Goal: Information Seeking & Learning: Learn about a topic

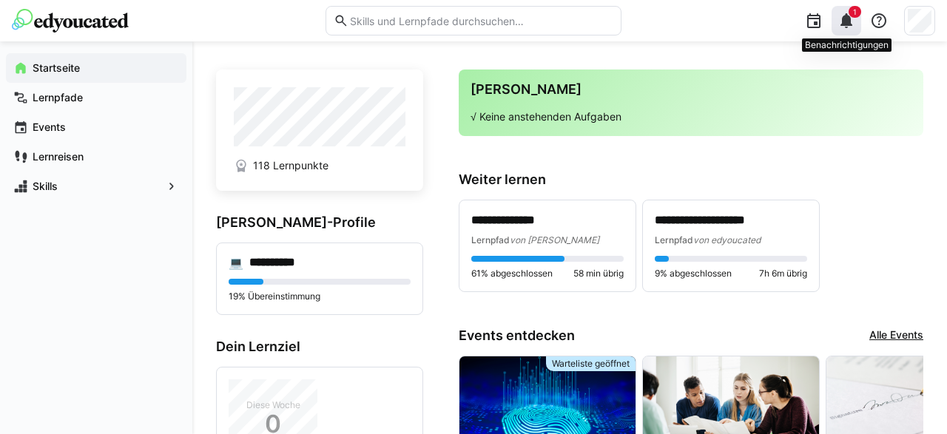
click at [849, 11] on div "1" at bounding box center [846, 21] width 30 height 30
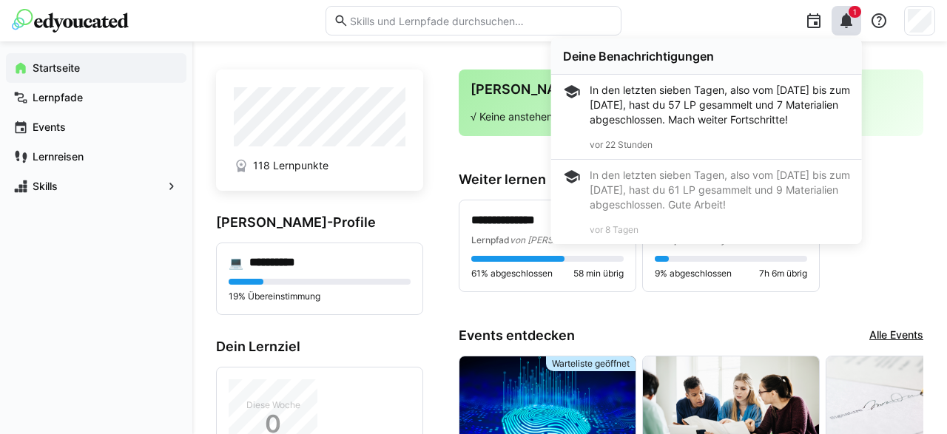
click at [705, 108] on div "In den letzten sieben Tagen, also vom [DATE] bis zum [DATE], hast du 57 LP gesa…" at bounding box center [719, 105] width 260 height 44
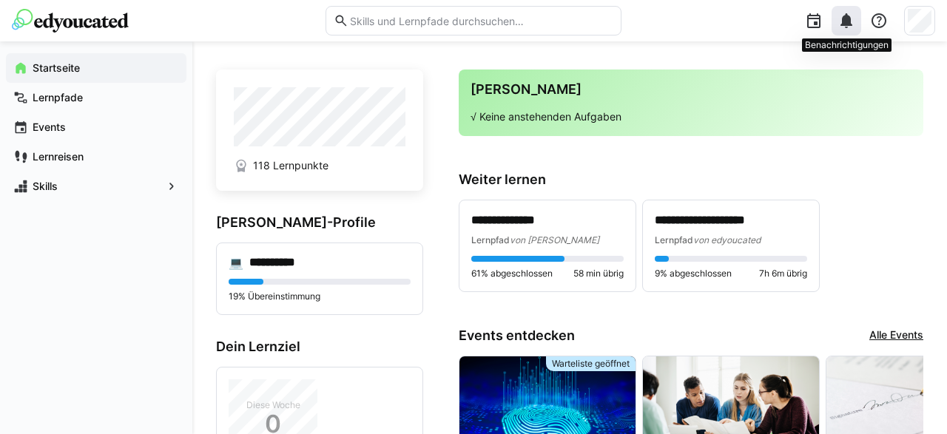
click at [844, 20] on eds-icon at bounding box center [846, 21] width 18 height 18
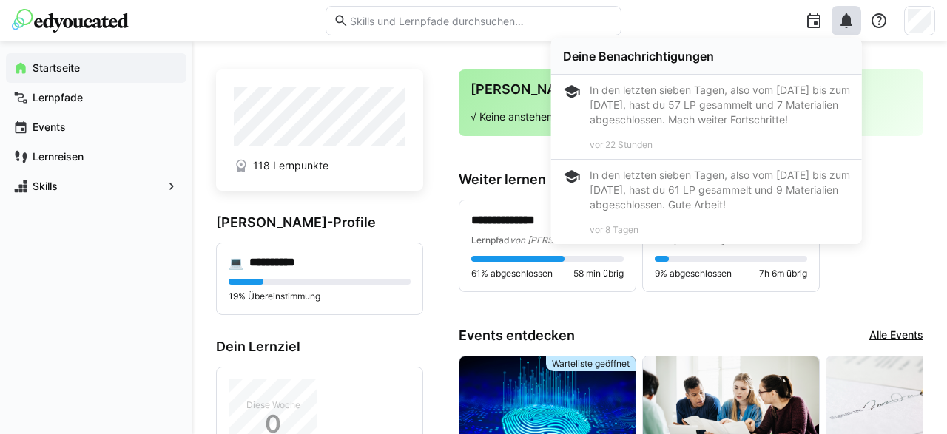
click at [889, 180] on h3 "Weiter lernen" at bounding box center [691, 180] width 464 height 16
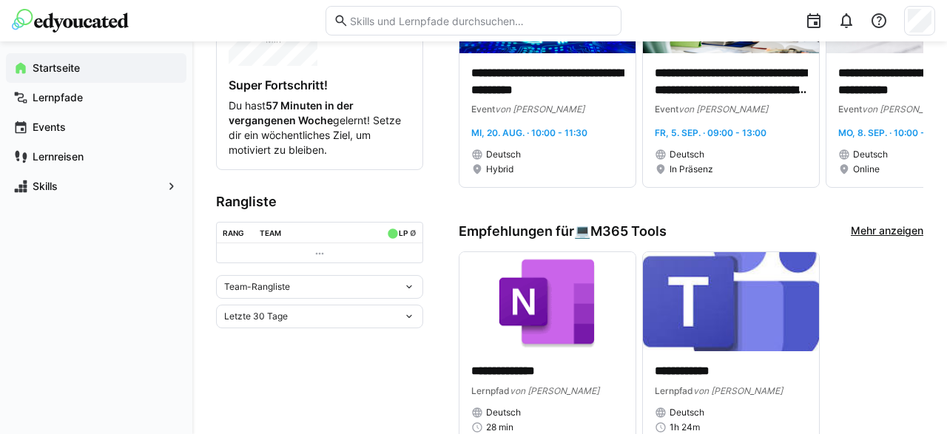
scroll to position [462, 0]
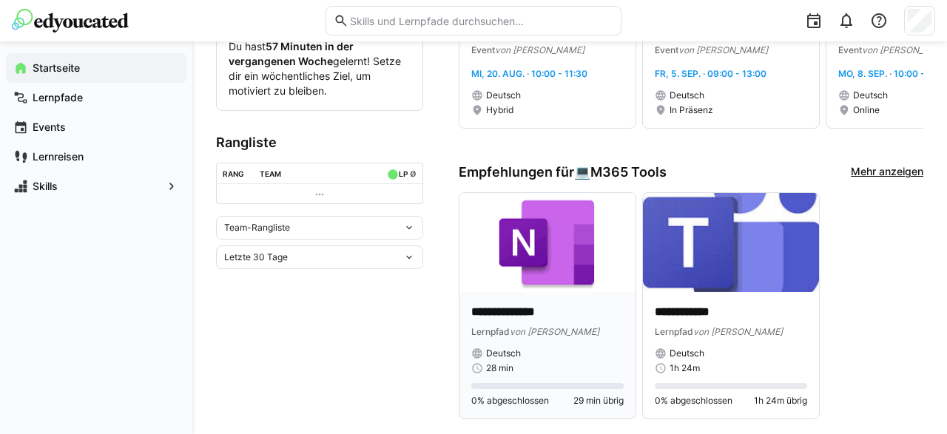
click at [538, 291] on img at bounding box center [547, 242] width 176 height 99
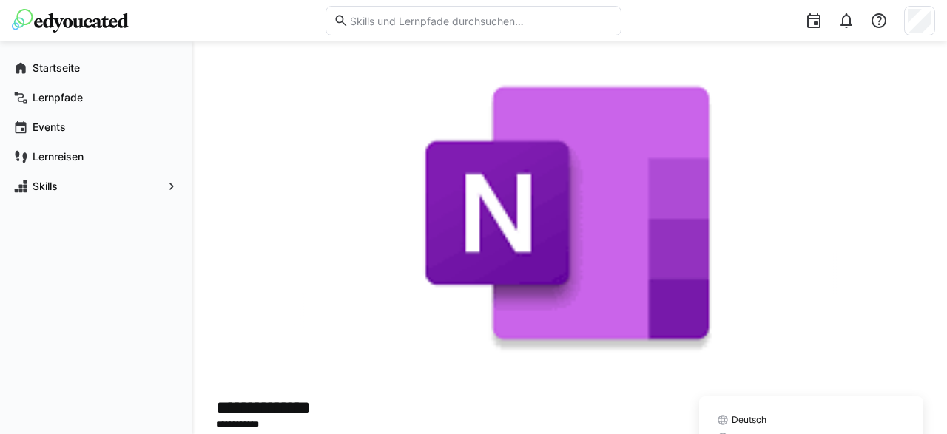
scroll to position [180, 0]
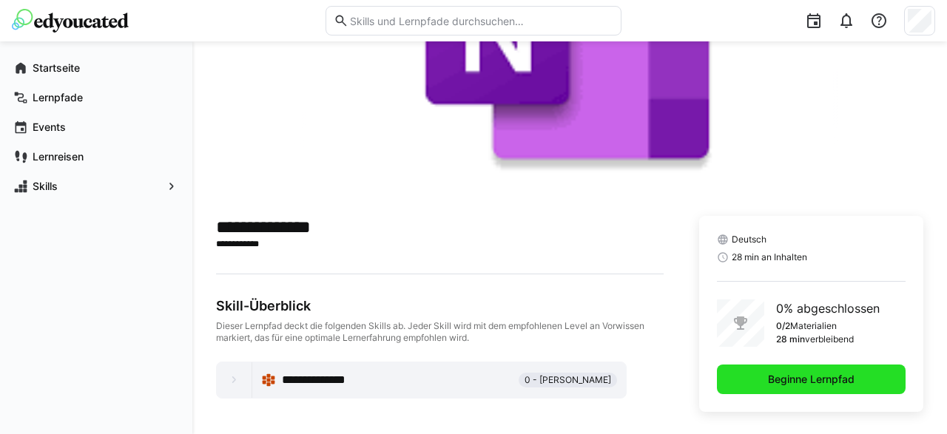
click at [811, 383] on span "Beginne Lernpfad" at bounding box center [810, 379] width 91 height 15
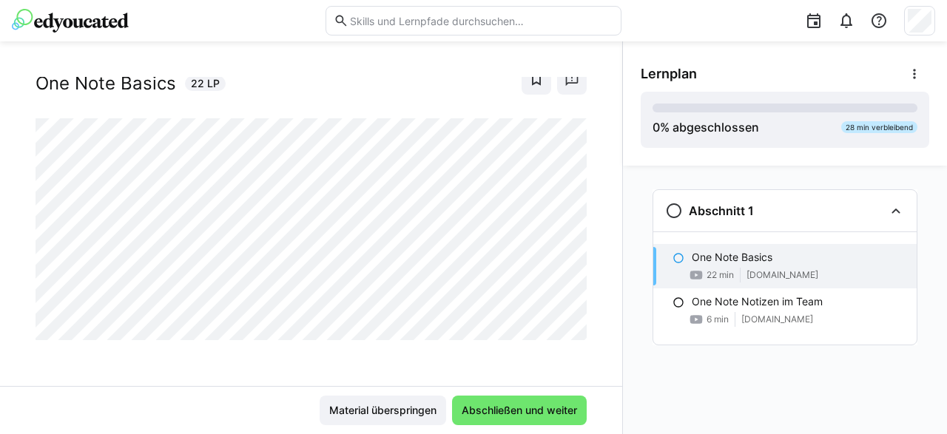
scroll to position [24, 0]
